Goal: Navigation & Orientation: Go to known website

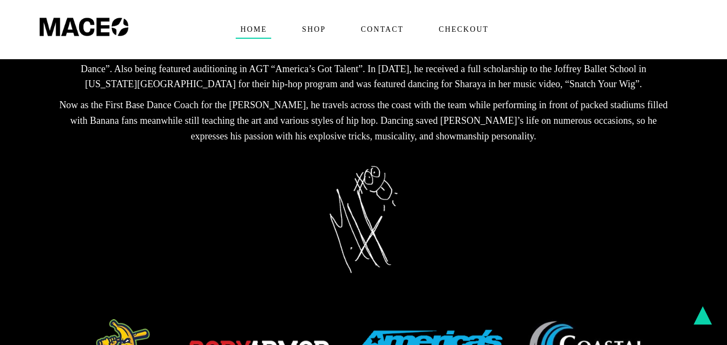
scroll to position [394, 0]
